Goal: Task Accomplishment & Management: Manage account settings

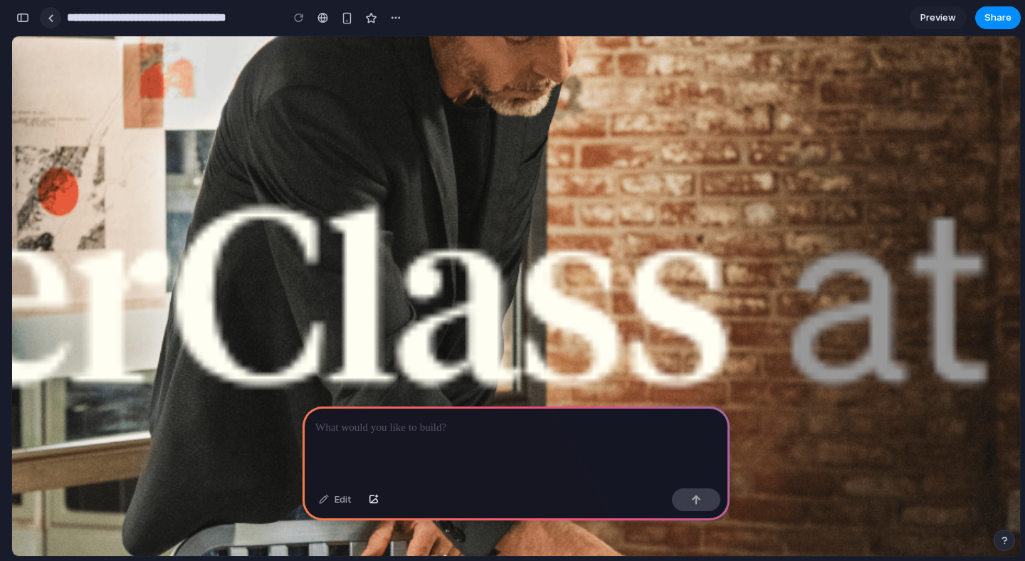
click at [46, 22] on link at bounding box center [50, 17] width 21 height 21
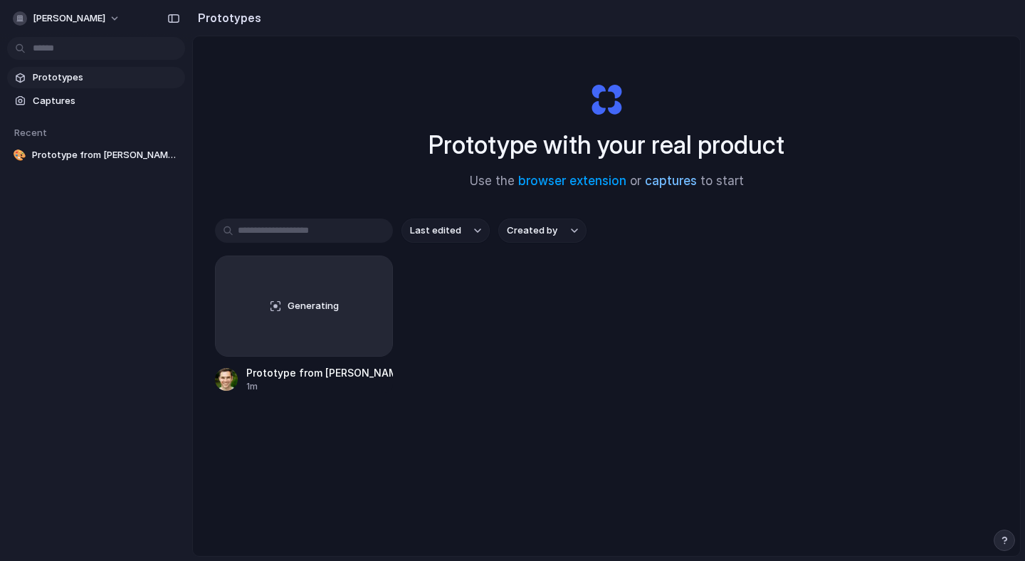
click at [682, 184] on link "captures" at bounding box center [671, 181] width 52 height 14
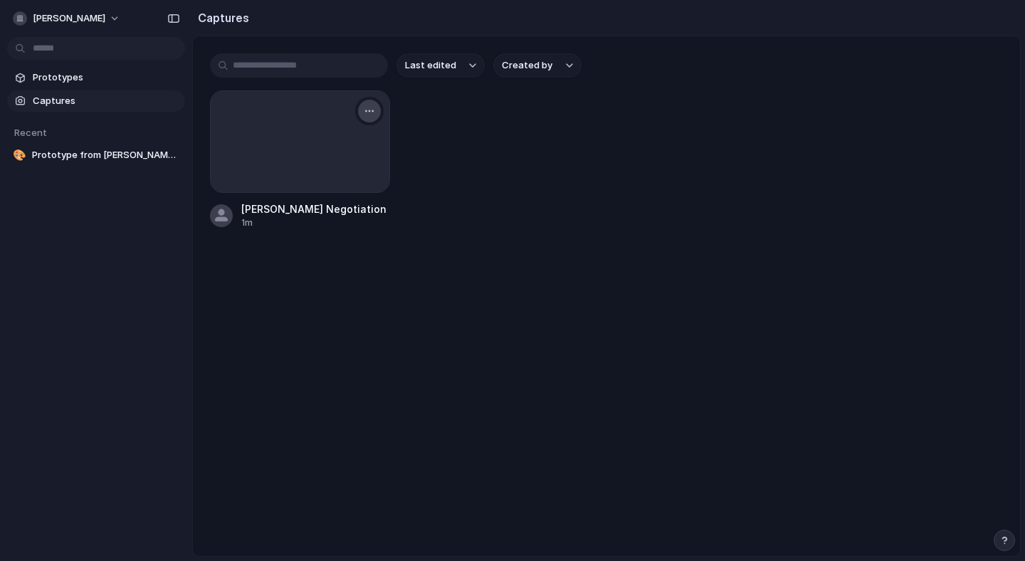
click at [374, 112] on div "button" at bounding box center [369, 110] width 11 height 11
click at [323, 235] on li "Delete" at bounding box center [323, 234] width 112 height 23
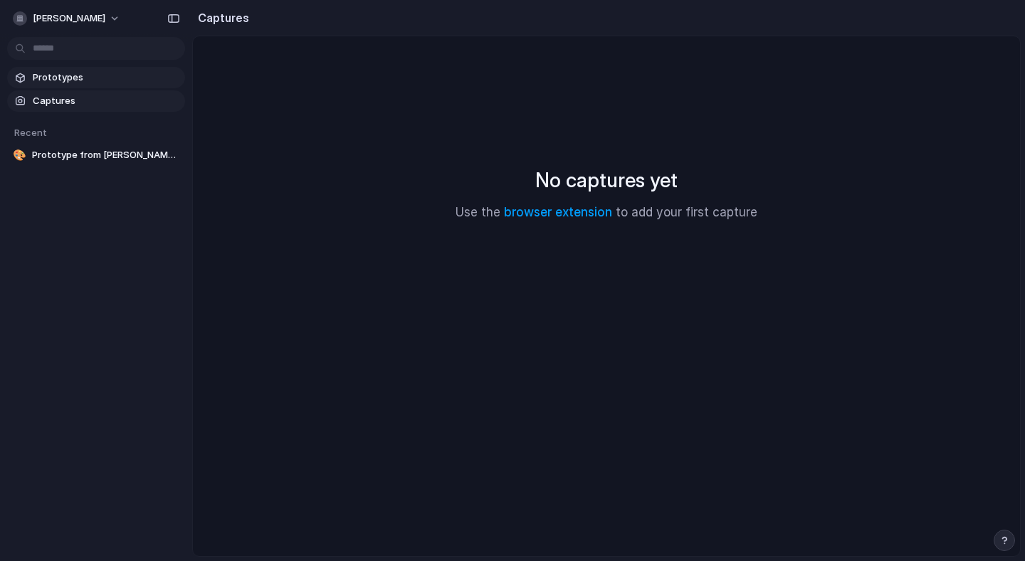
click at [79, 80] on span "Prototypes" at bounding box center [106, 77] width 147 height 14
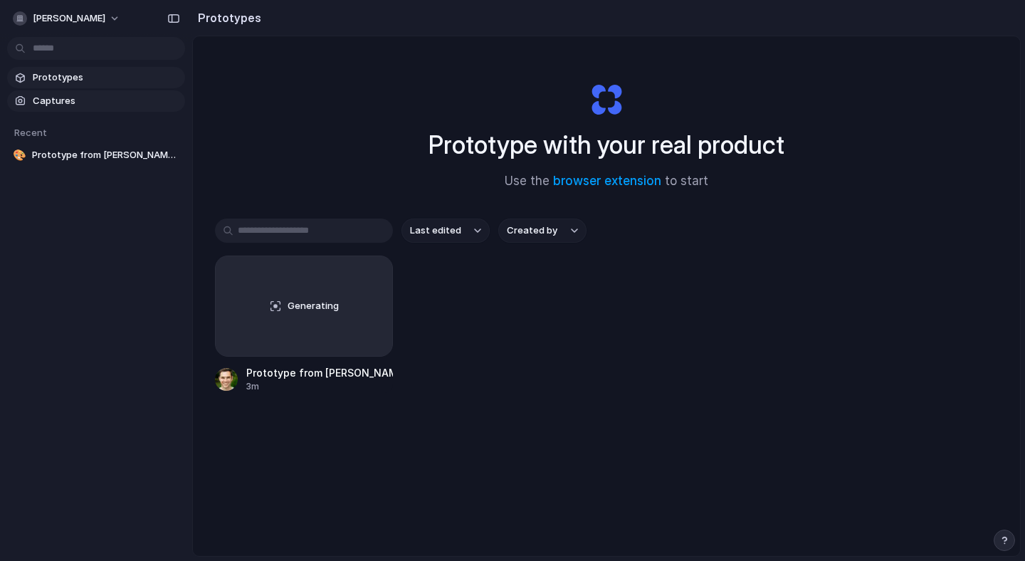
click at [66, 102] on span "Captures" at bounding box center [106, 101] width 147 height 14
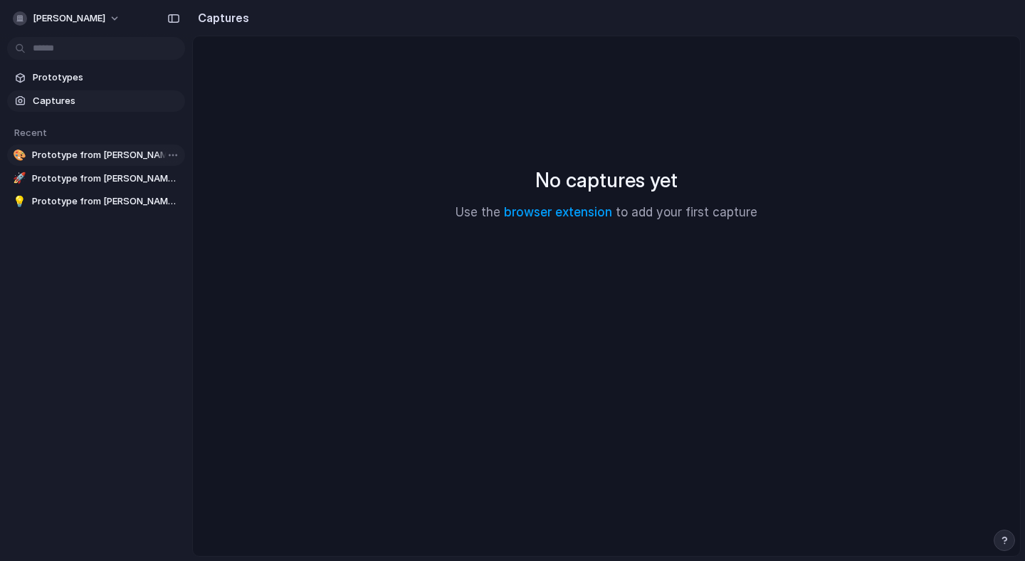
click at [84, 152] on span "Prototype from [PERSON_NAME] Negotiation" at bounding box center [105, 155] width 147 height 14
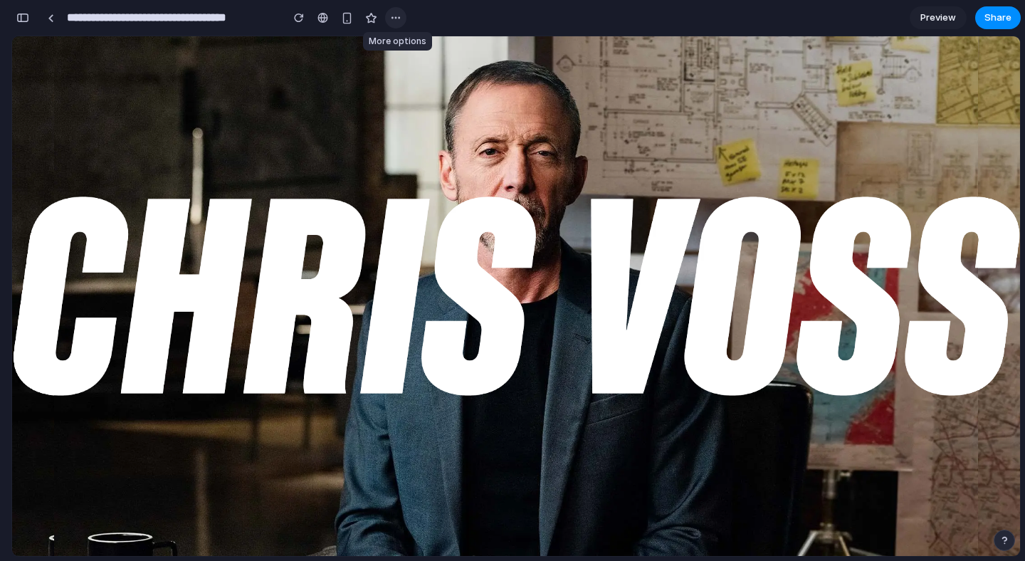
click at [403, 18] on button "button" at bounding box center [395, 17] width 21 height 21
click at [46, 19] on link at bounding box center [50, 17] width 21 height 21
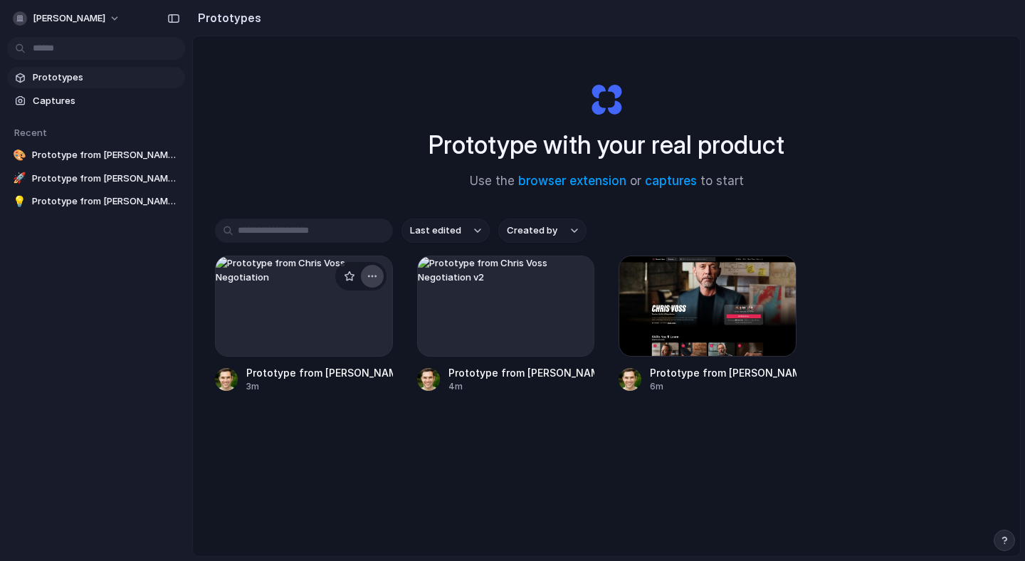
click at [372, 273] on div "button" at bounding box center [371, 275] width 11 height 11
click at [334, 379] on li "Delete" at bounding box center [331, 377] width 101 height 23
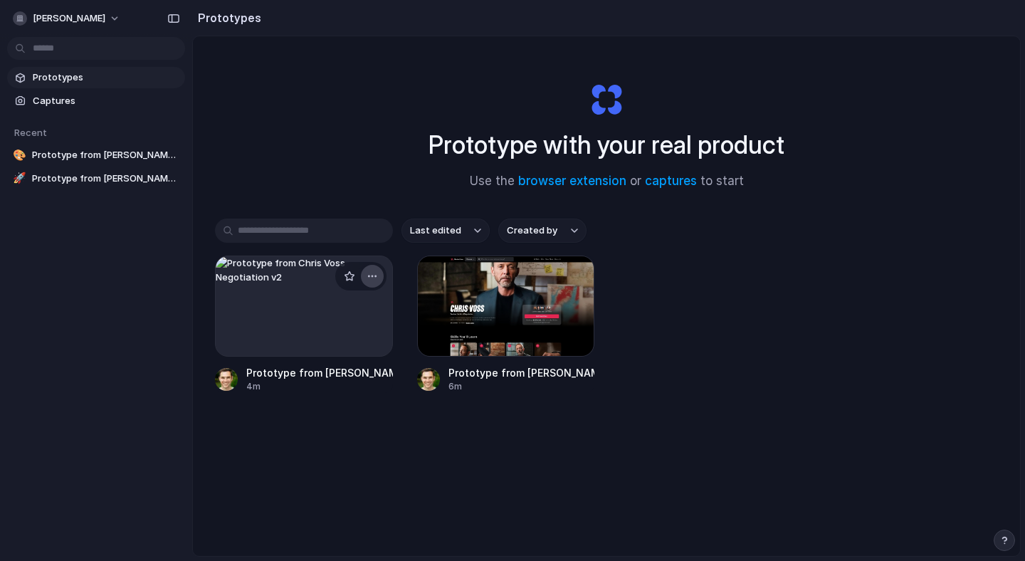
click at [374, 278] on div "button" at bounding box center [371, 275] width 11 height 11
click at [344, 377] on li "Delete" at bounding box center [331, 377] width 101 height 23
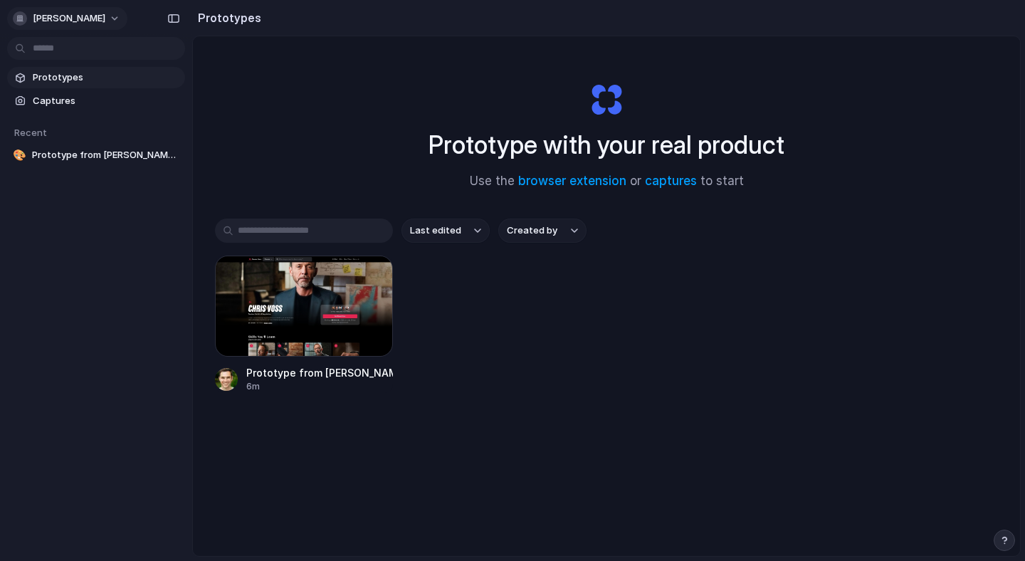
click at [102, 18] on span "[PERSON_NAME]" at bounding box center [69, 18] width 73 height 14
click at [302, 95] on div "Settings Invite members Change theme Sign out" at bounding box center [512, 280] width 1025 height 561
click at [562, 230] on button "Created by" at bounding box center [542, 230] width 88 height 24
click at [470, 231] on div "All users Andrew Llewellyn" at bounding box center [512, 280] width 1025 height 561
click at [679, 180] on link "captures" at bounding box center [671, 181] width 52 height 14
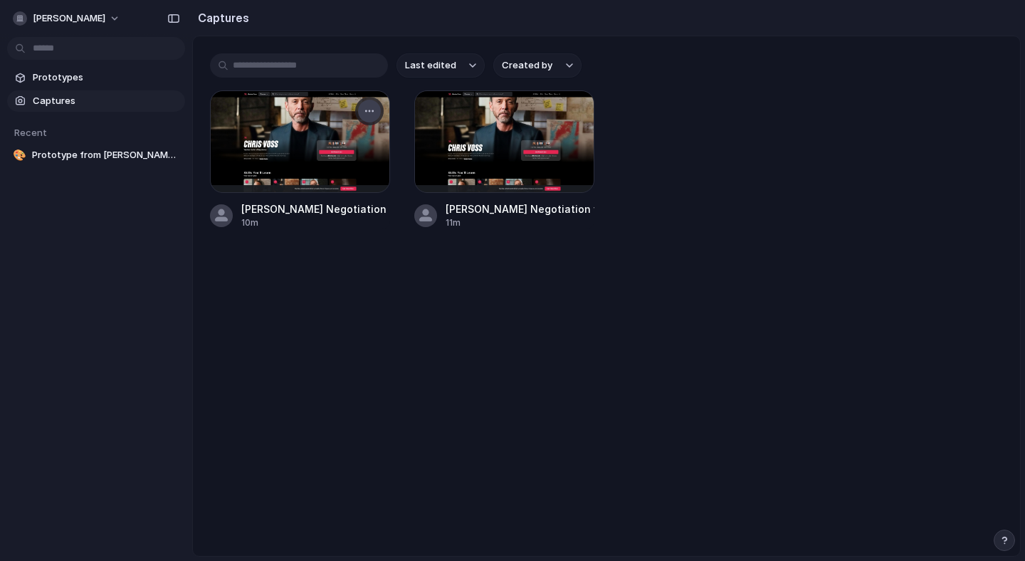
click at [363, 112] on button "button" at bounding box center [369, 111] width 23 height 23
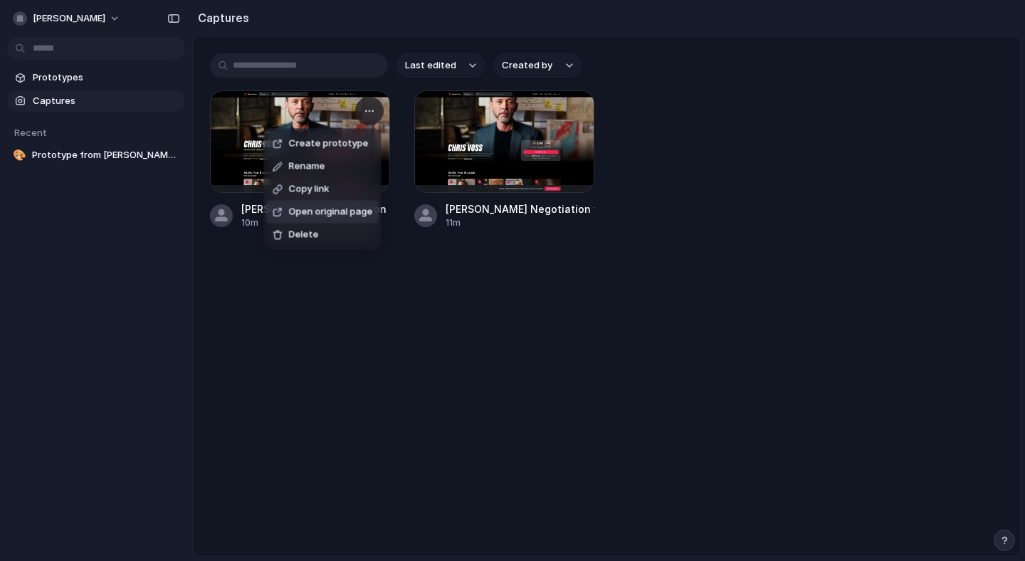
click at [398, 337] on div "Create prototype Rename Copy link Open original page Delete" at bounding box center [512, 280] width 1025 height 561
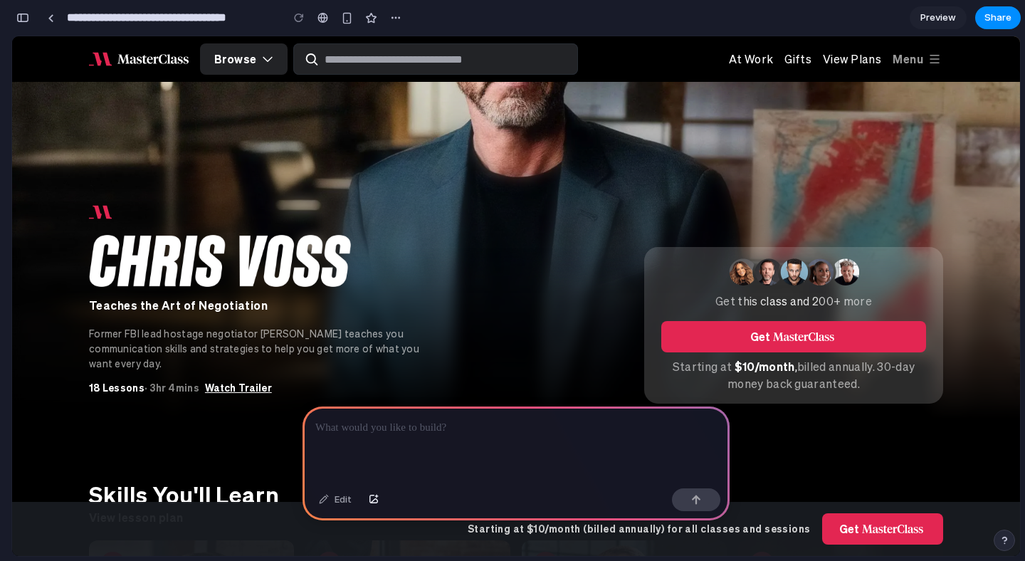
scroll to position [176, 0]
